Goal: Task Accomplishment & Management: Manage account settings

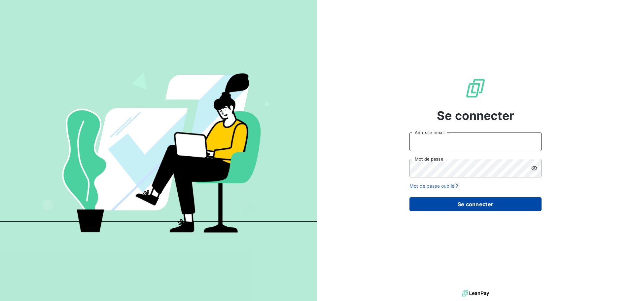
type input "[PERSON_NAME][EMAIL_ADDRESS][PERSON_NAME][PERSON_NAME][DOMAIN_NAME]"
click at [488, 207] on button "Se connecter" at bounding box center [475, 204] width 132 height 14
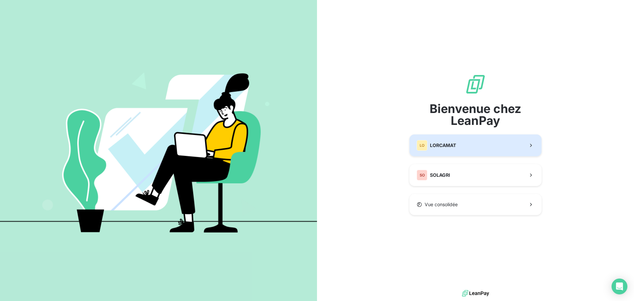
click at [465, 142] on button "LO LORCAMAT" at bounding box center [475, 145] width 132 height 22
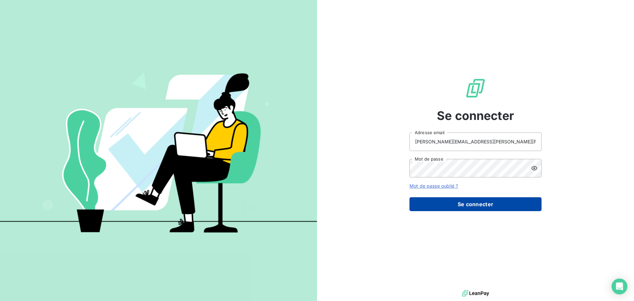
click at [482, 205] on button "Se connecter" at bounding box center [475, 204] width 132 height 14
